Goal: Information Seeking & Learning: Check status

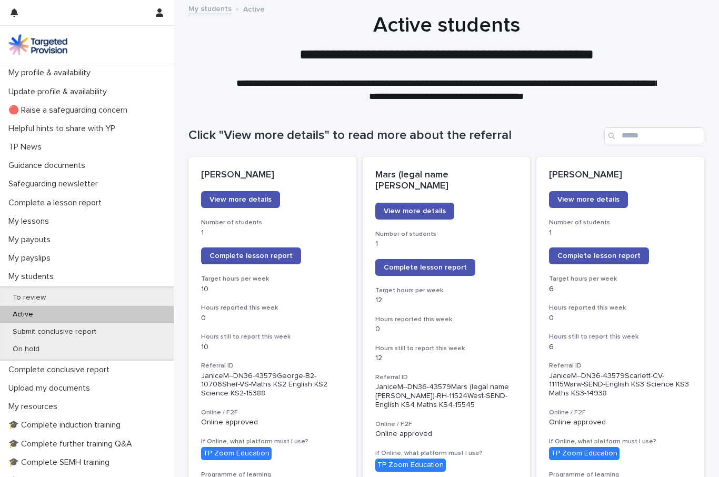
click at [36, 289] on div "To review" at bounding box center [87, 297] width 174 height 17
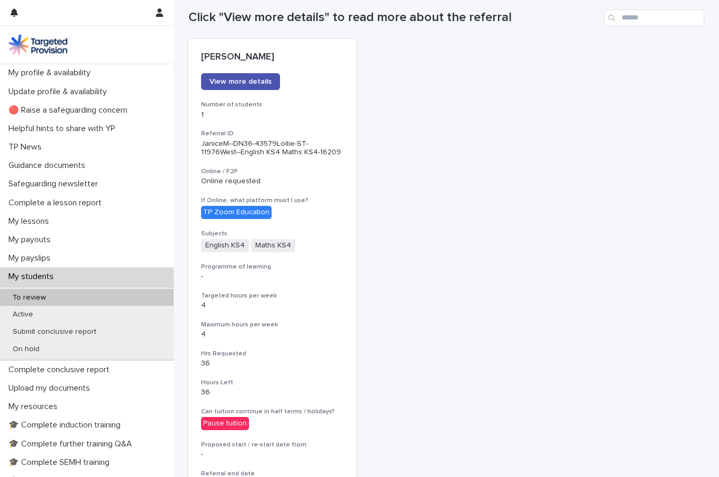
scroll to position [118, 0]
click at [248, 82] on span "View more details" at bounding box center [240, 80] width 62 height 7
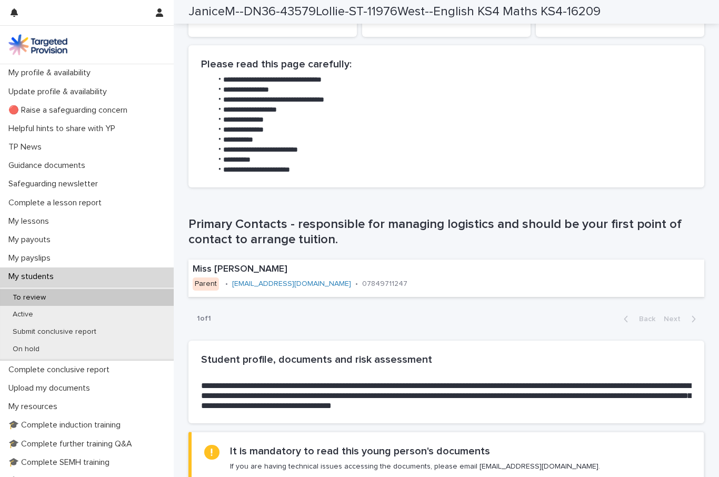
scroll to position [510, 0]
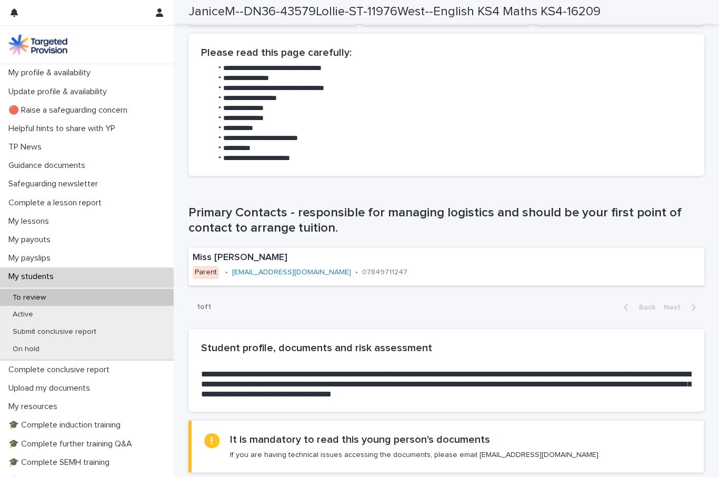
click at [31, 315] on p "Active" at bounding box center [22, 314] width 37 height 9
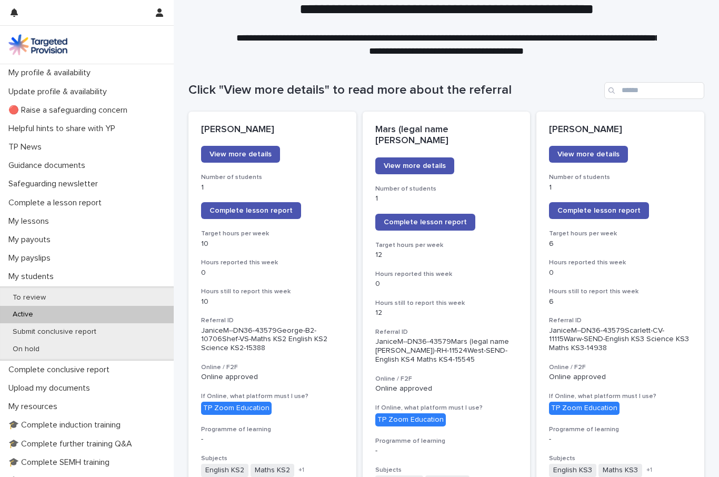
scroll to position [59, 0]
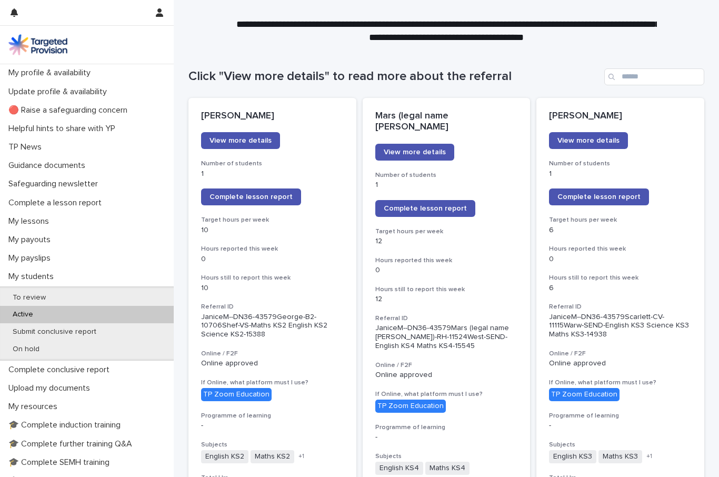
click at [427, 148] on span "View more details" at bounding box center [415, 151] width 62 height 7
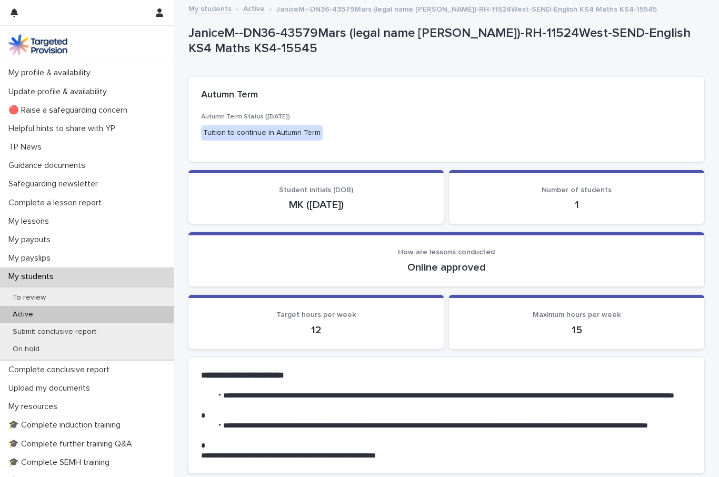
click at [46, 293] on p "To review" at bounding box center [29, 297] width 50 height 9
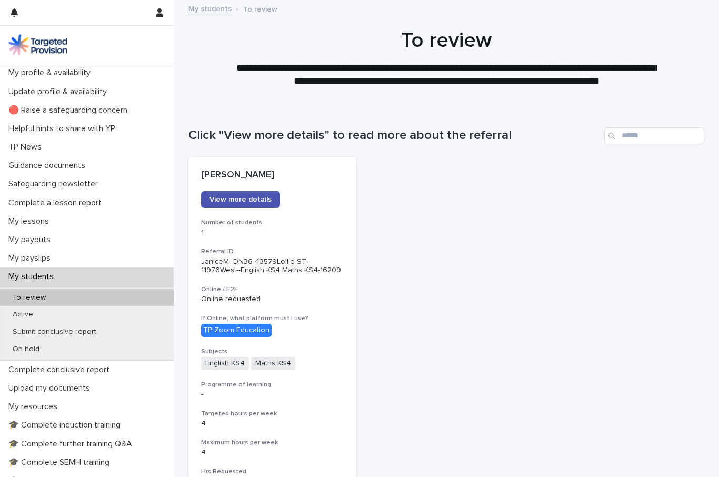
click at [254, 198] on span "View more details" at bounding box center [240, 199] width 62 height 7
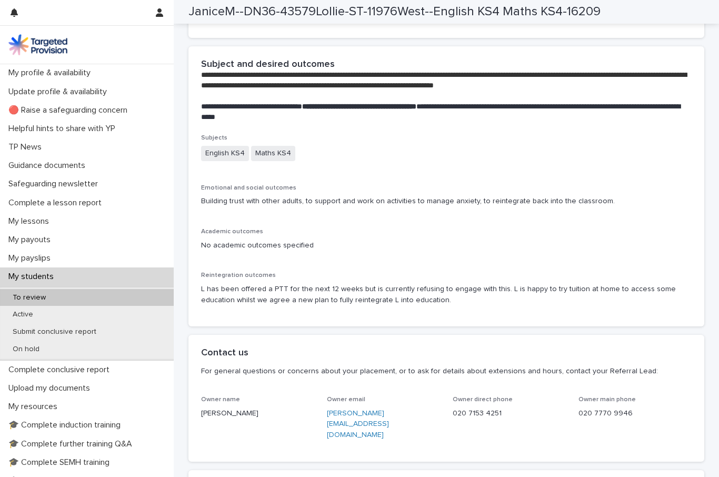
scroll to position [2155, 0]
